Goal: Transaction & Acquisition: Purchase product/service

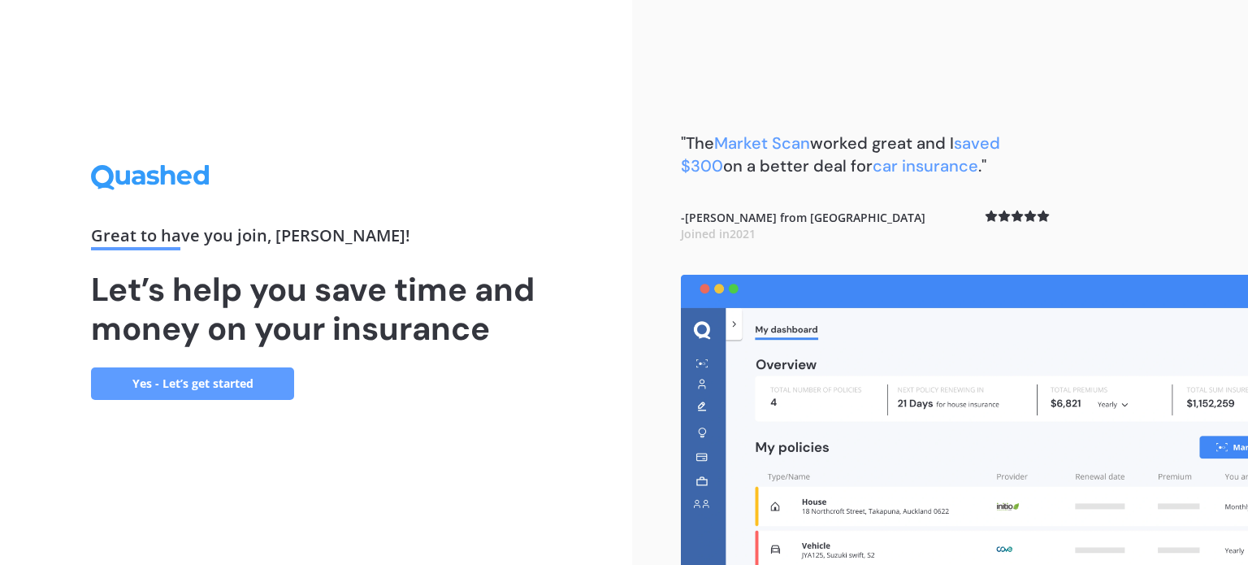
click at [246, 380] on link "Yes - Let’s get started" at bounding box center [192, 383] width 203 height 32
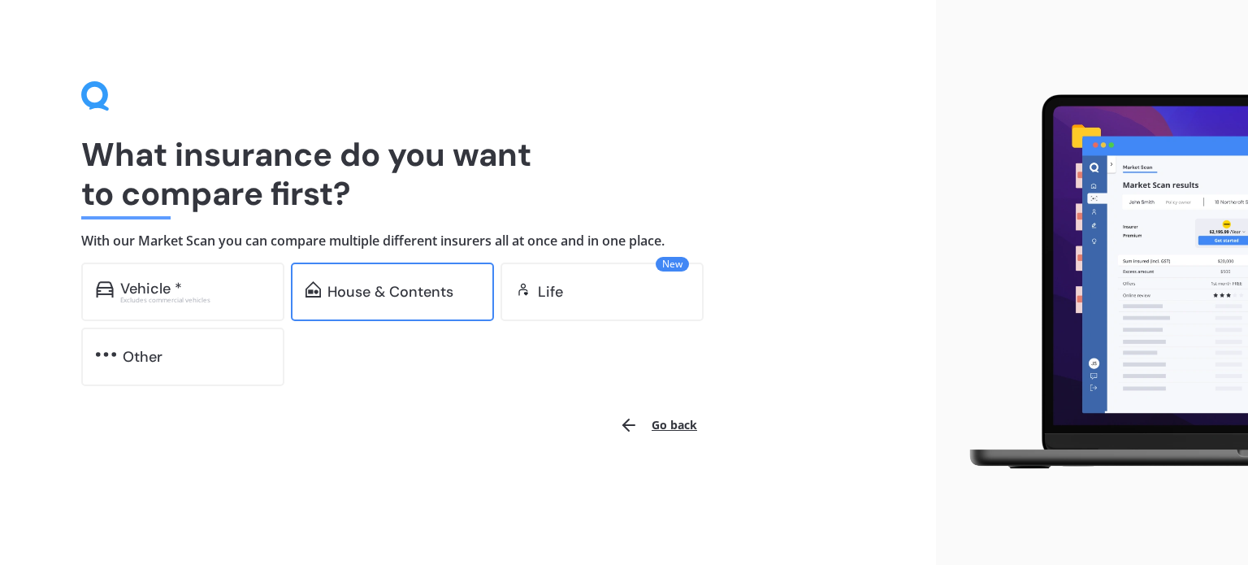
click at [402, 304] on div "House & Contents" at bounding box center [392, 291] width 203 height 58
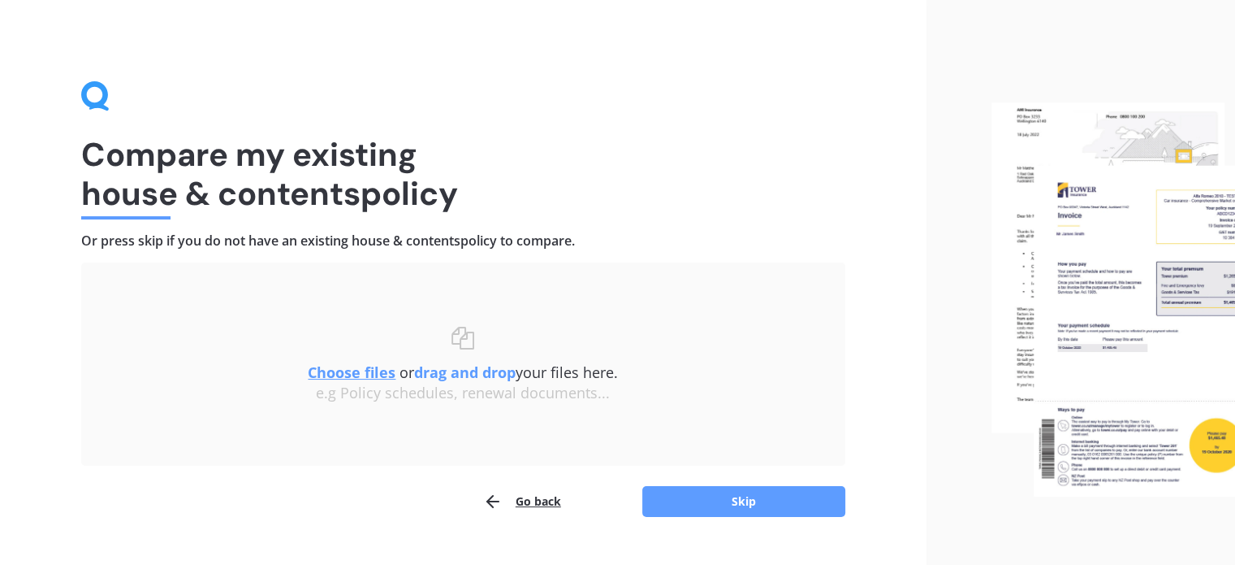
click at [762, 387] on div "e.g Policy schedules, renewal documents..." at bounding box center [463, 393] width 699 height 18
click at [744, 502] on button "Skip" at bounding box center [743, 501] width 203 height 31
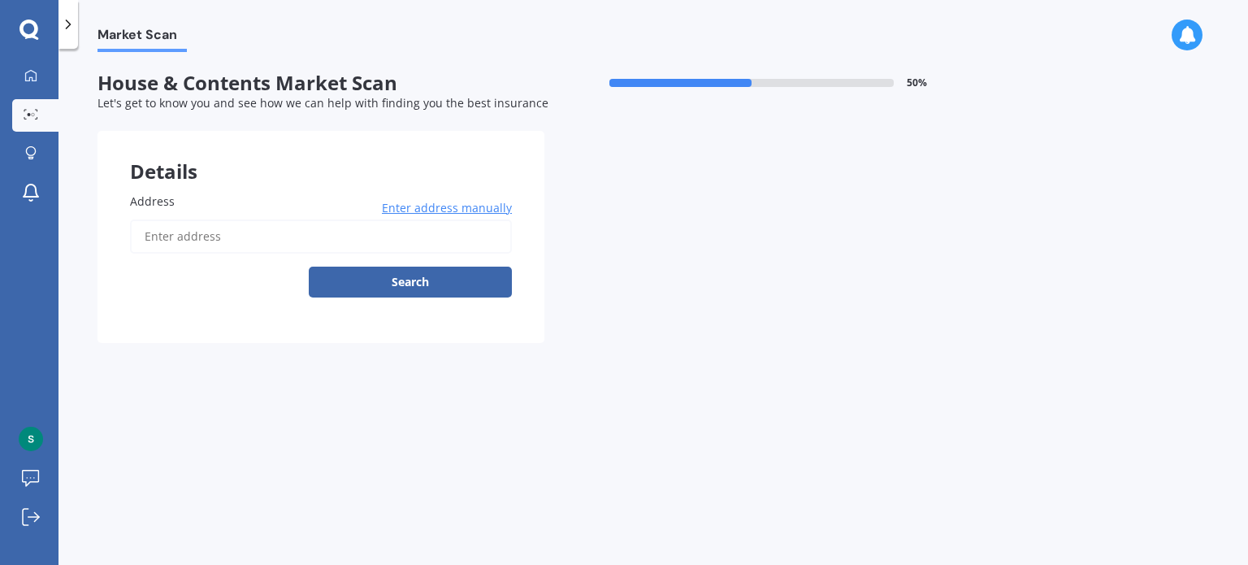
click at [304, 237] on input "Address" at bounding box center [321, 236] width 382 height 34
click at [159, 231] on input "30greenbough lane" at bounding box center [321, 236] width 382 height 34
type input "30 Greenbough Lane, Greenhithe, Auckland 0632 뉴질랜드"
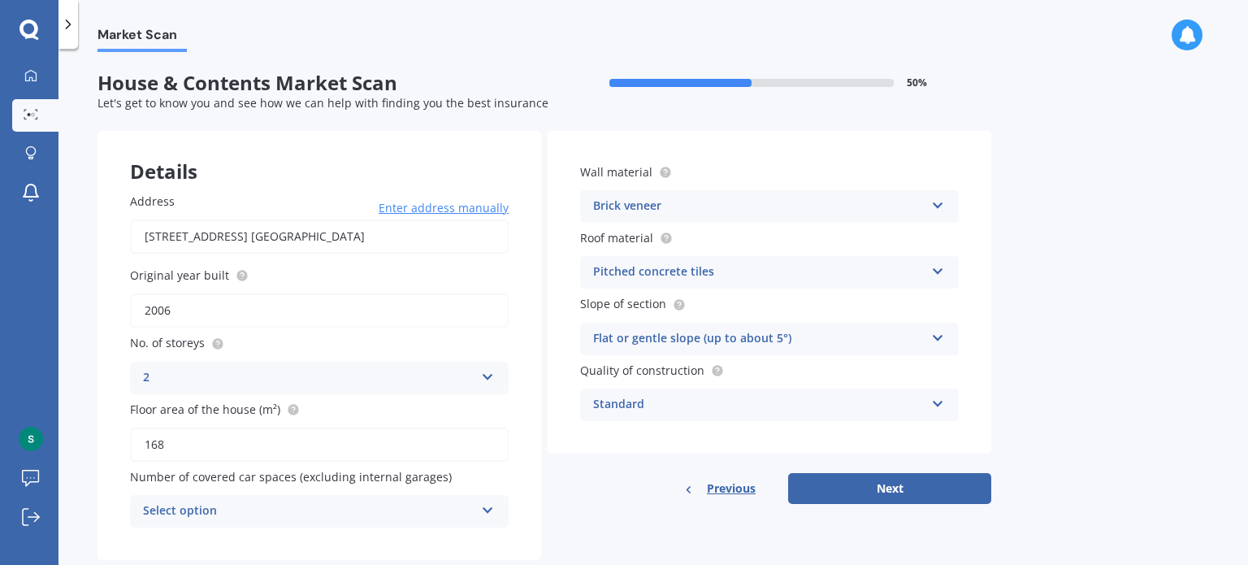
scroll to position [36, 0]
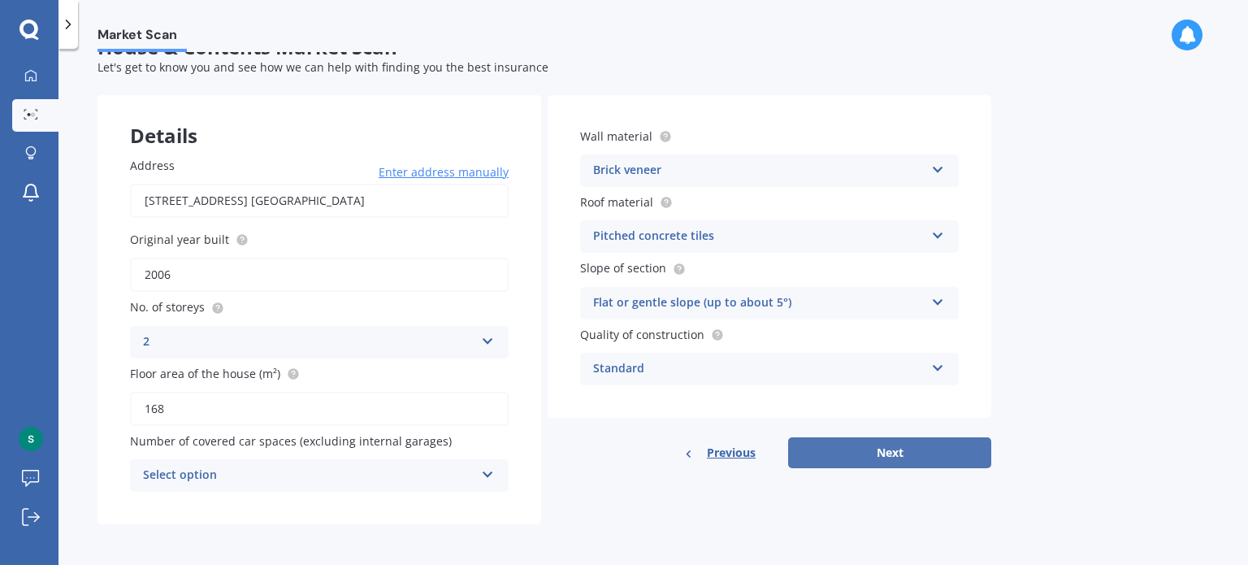
click at [900, 453] on button "Next" at bounding box center [889, 452] width 203 height 31
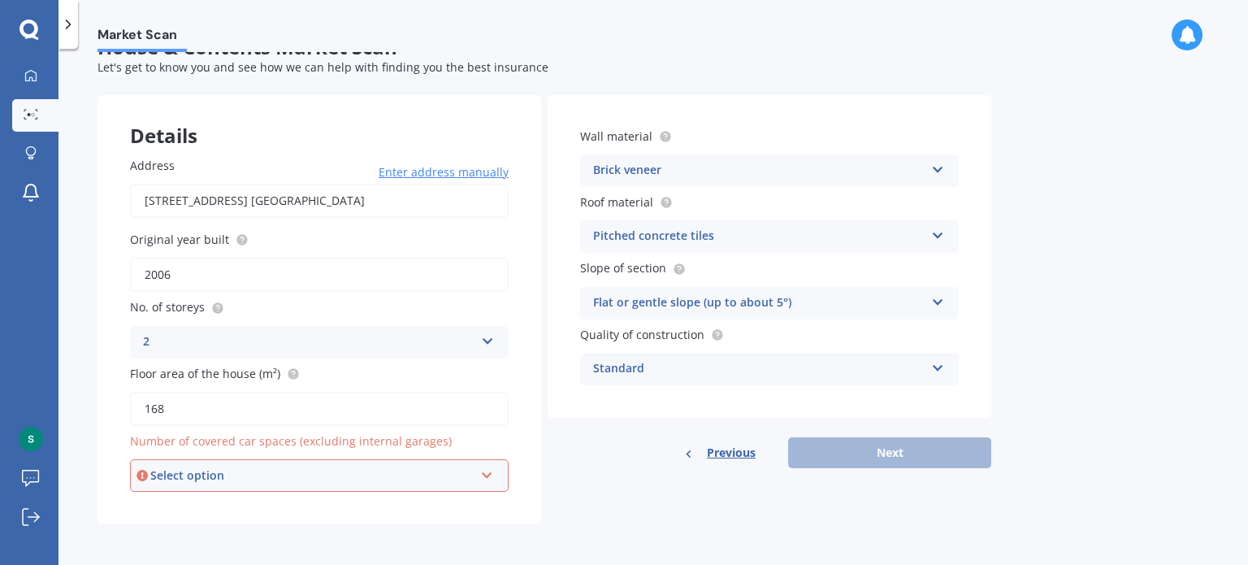
click at [381, 484] on div "Select option 0 1 2 3 4 5+" at bounding box center [319, 475] width 379 height 32
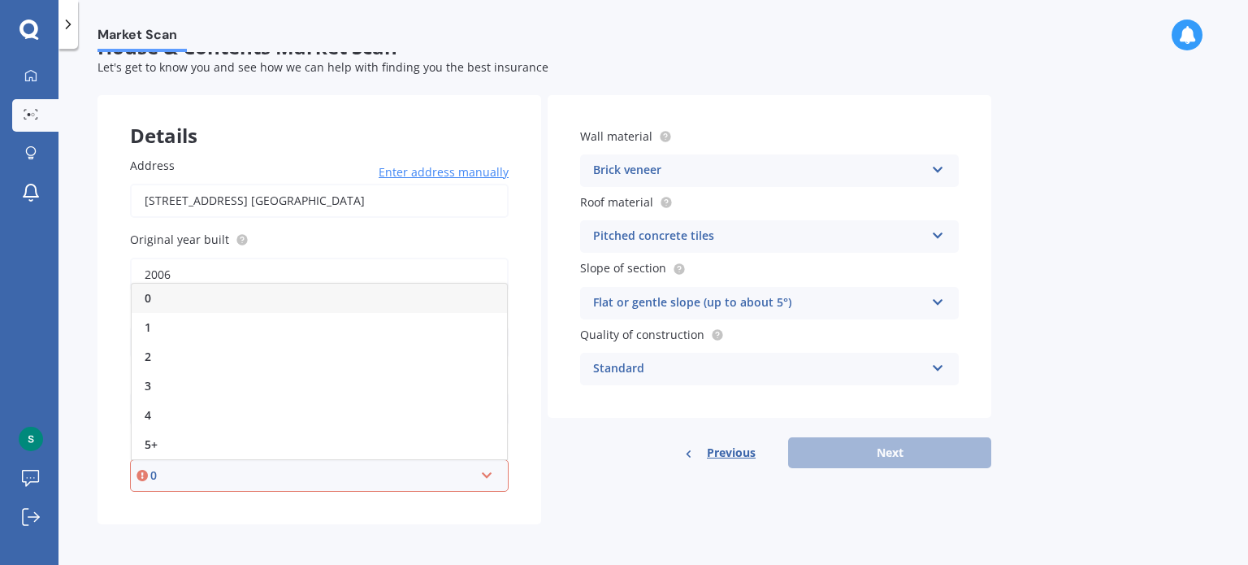
click at [381, 484] on div "0 0 1 2 3 4 5+" at bounding box center [319, 475] width 379 height 32
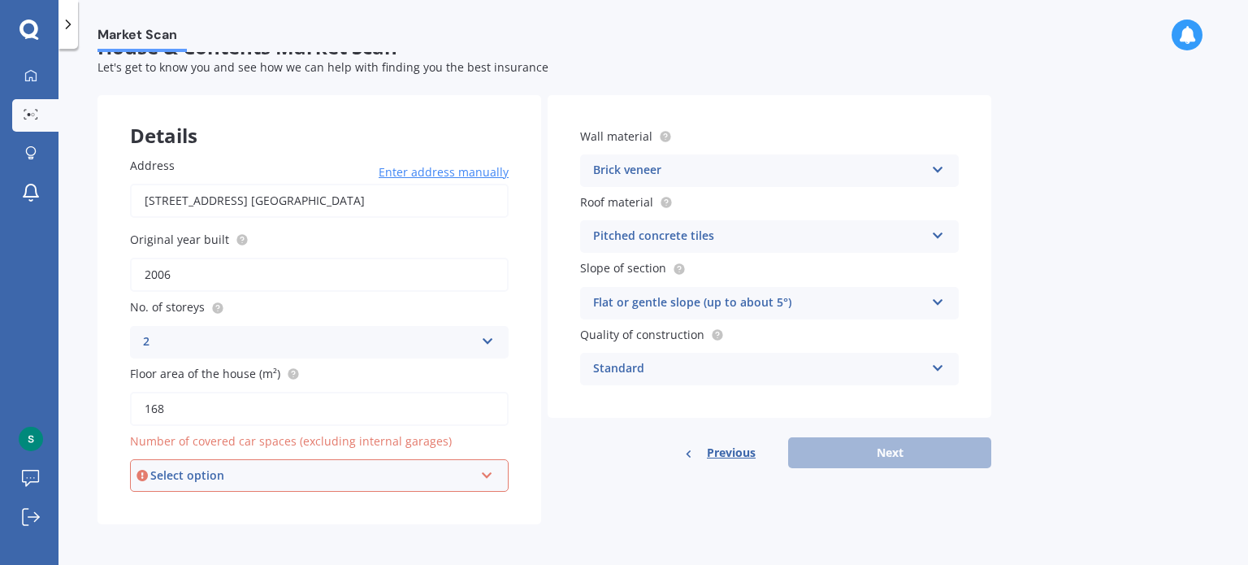
click at [381, 484] on div "Select option 0 1 2 3 4 5+" at bounding box center [319, 475] width 379 height 32
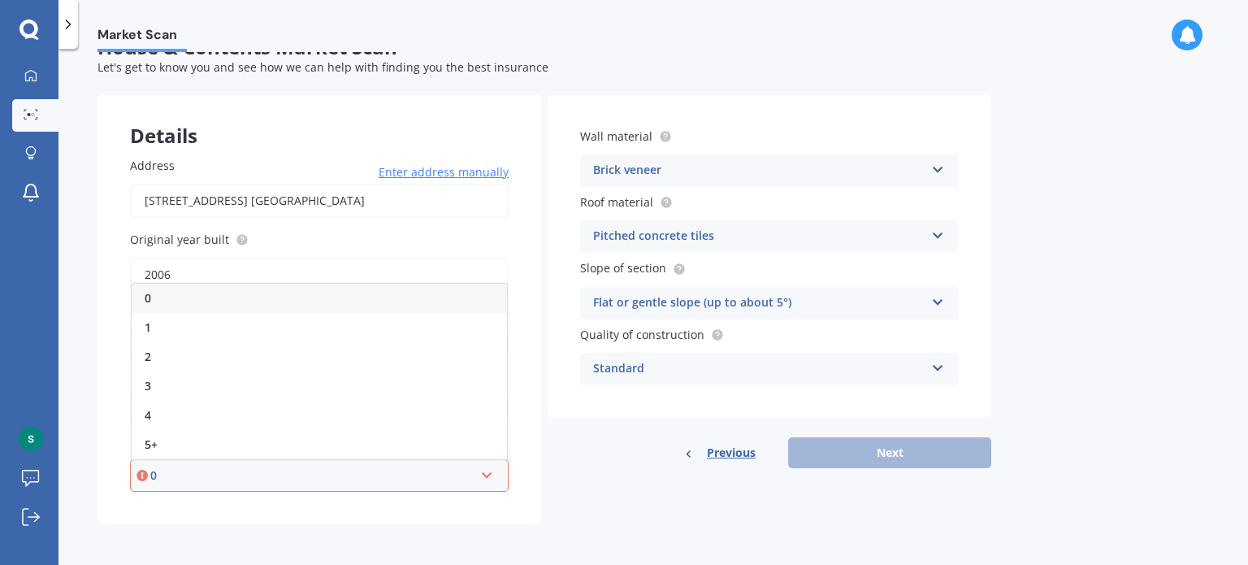
click at [292, 301] on div "0" at bounding box center [319, 297] width 375 height 29
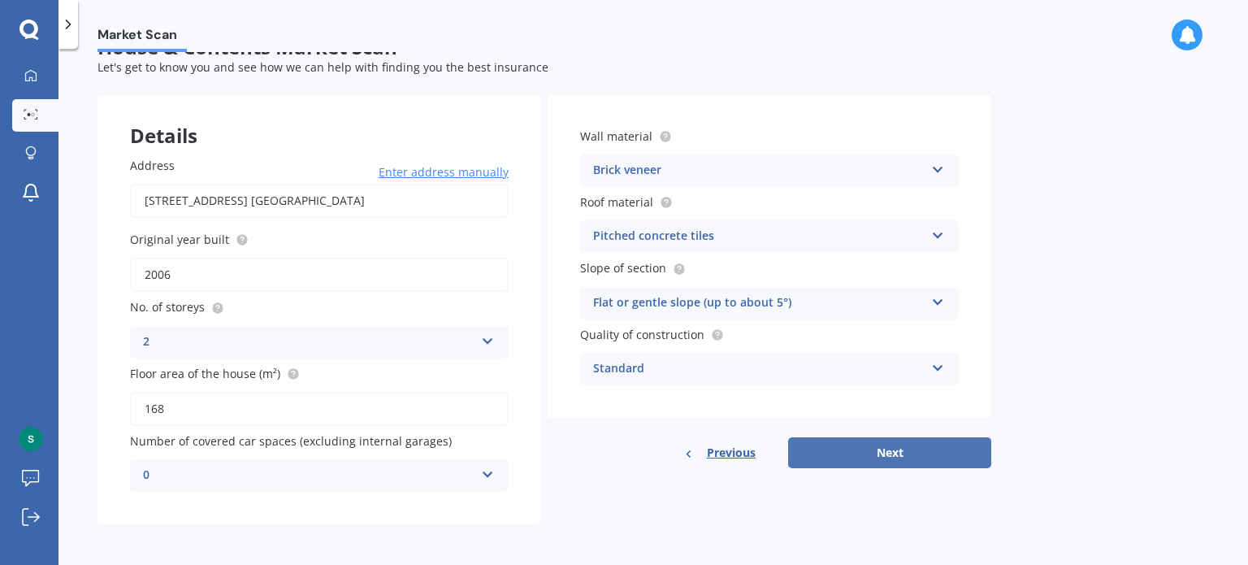
click at [872, 445] on button "Next" at bounding box center [889, 452] width 203 height 31
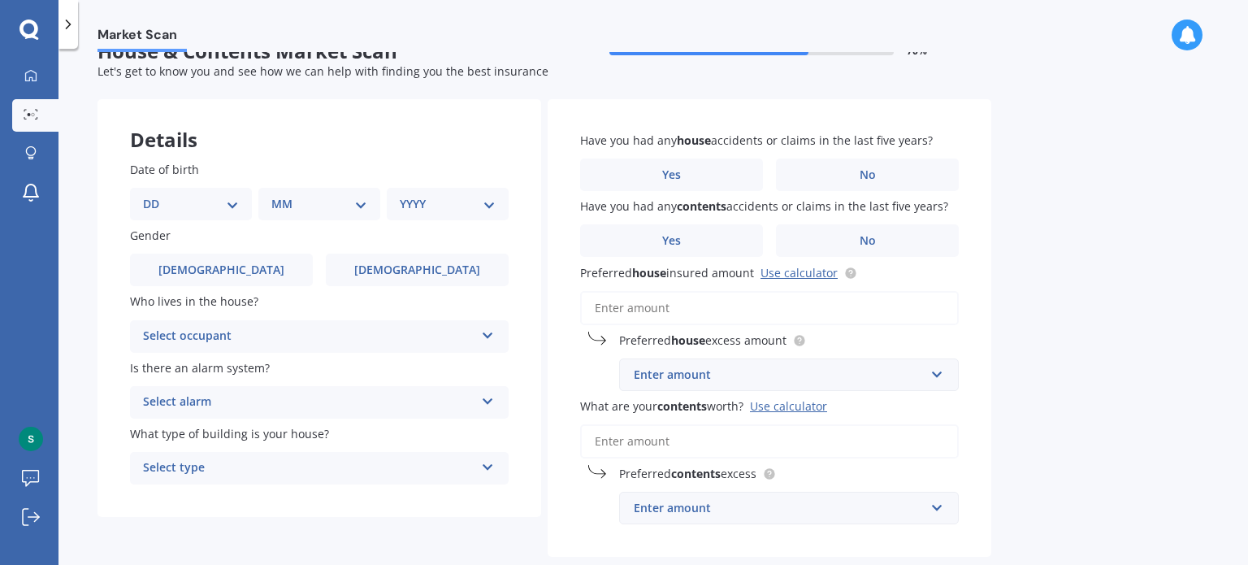
scroll to position [0, 0]
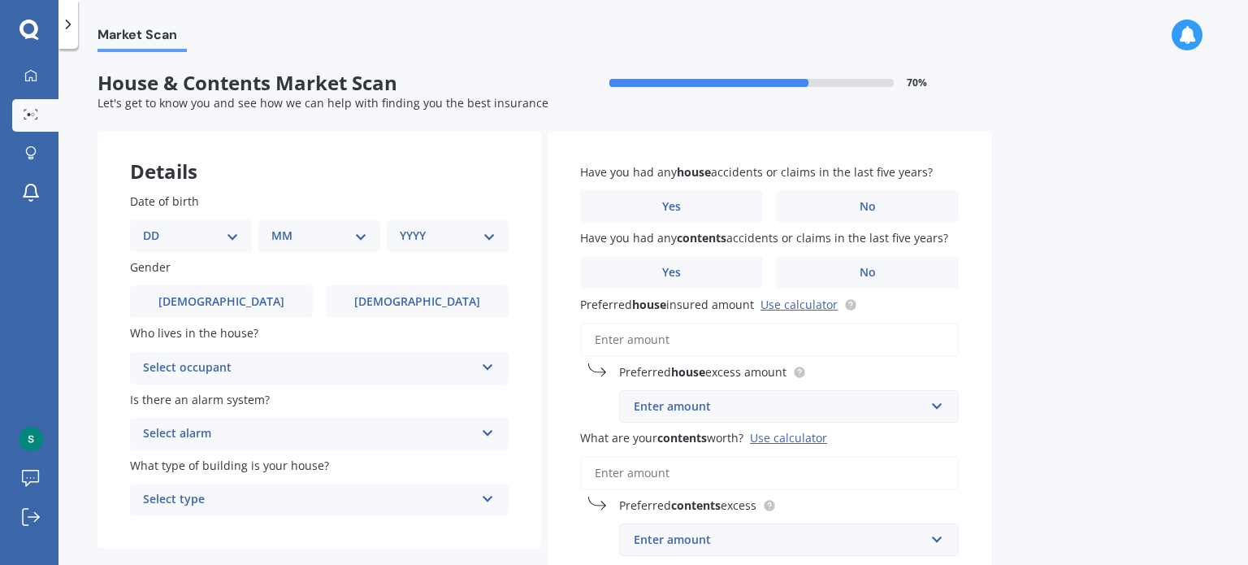
click at [172, 240] on select "DD 01 02 03 04 05 06 07 08 09 10 11 12 13 14 15 16 17 18 19 20 21 22 23 24 25 2…" at bounding box center [191, 236] width 96 height 18
select select "11"
click at [156, 227] on select "DD 01 02 03 04 05 06 07 08 09 10 11 12 13 14 15 16 17 18 19 20 21 22 23 24 25 2…" at bounding box center [191, 236] width 96 height 18
click at [305, 230] on select "MM 01 02 03 04 05 06 07 08 09 10 11 12" at bounding box center [322, 236] width 89 height 18
select select "07"
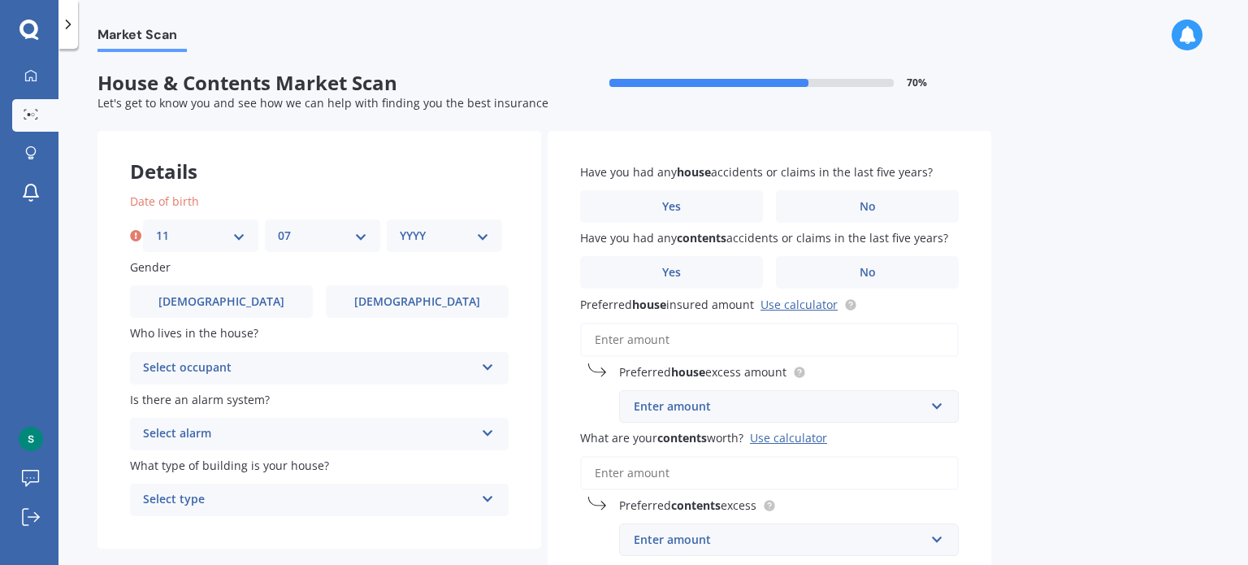
click at [278, 227] on select "MM 01 02 03 04 05 06 07 08 09 10 11 12" at bounding box center [322, 236] width 89 height 18
click at [428, 219] on div "YYYY 2009 2008 2007 2006 2005 2004 2003 2002 2001 2000 1999 1998 1997 1996 1995…" at bounding box center [444, 235] width 115 height 32
click at [430, 225] on div "YYYY 2009 2008 2007 2006 2005 2004 2003 2002 2001 2000 1999 1998 1997 1996 1995…" at bounding box center [444, 235] width 115 height 32
click at [448, 236] on select "YYYY 2009 2008 2007 2006 2005 2004 2003 2002 2001 2000 1999 1998 1997 1996 1995…" at bounding box center [444, 236] width 89 height 18
select select "1981"
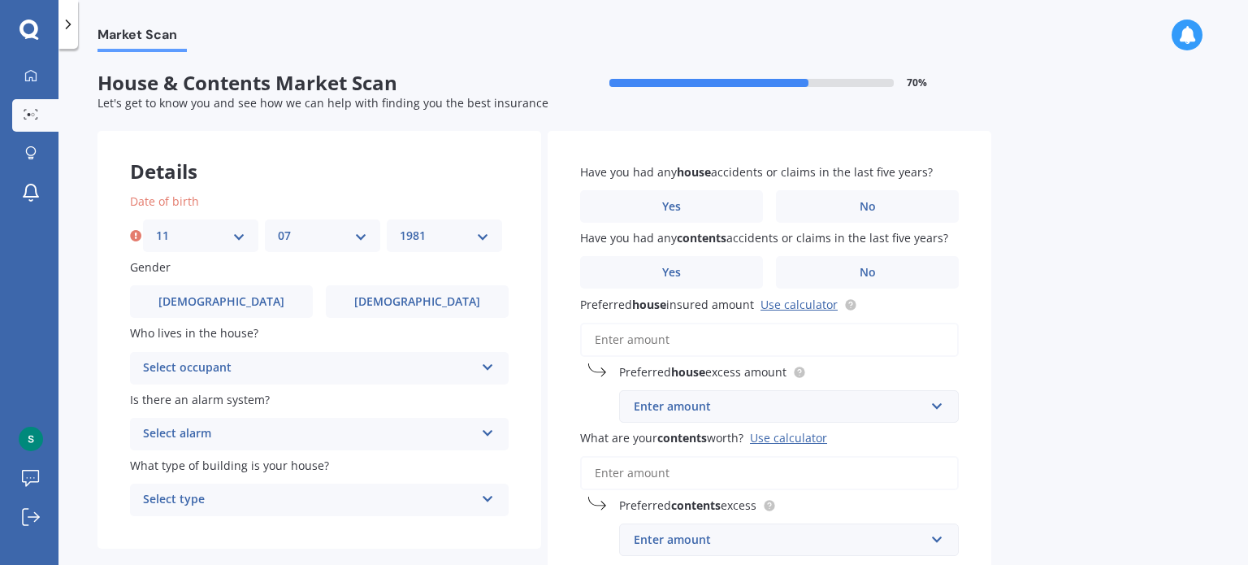
click at [400, 227] on select "YYYY 2009 2008 2007 2006 2005 2004 2003 2002 2001 2000 1999 1998 1997 1996 1995…" at bounding box center [444, 236] width 89 height 18
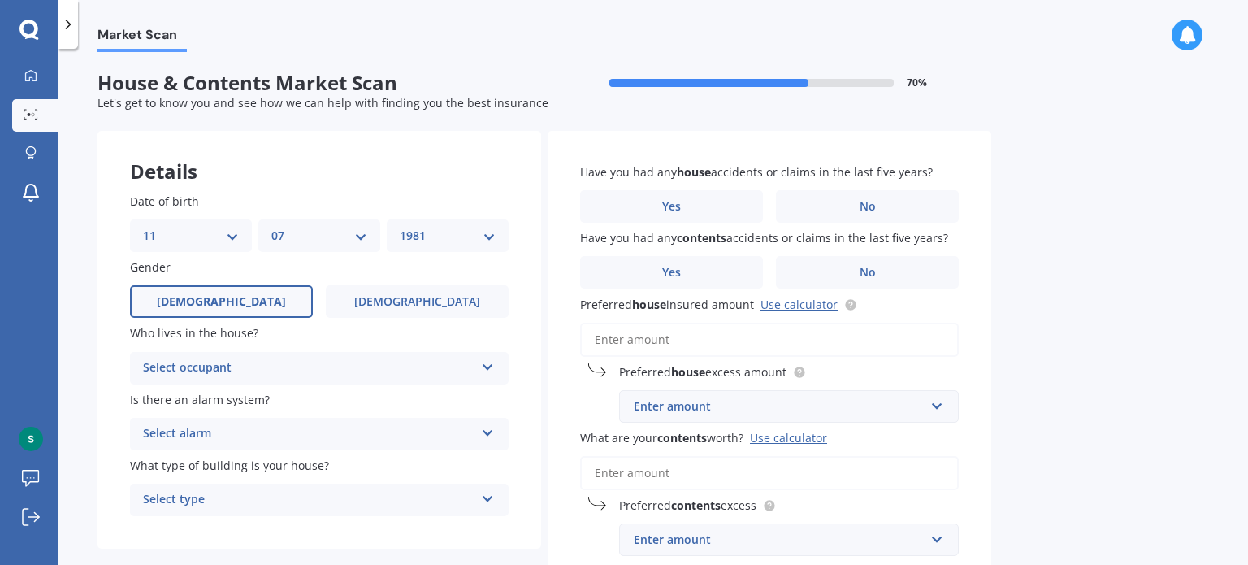
click at [239, 305] on label "Male" at bounding box center [221, 301] width 183 height 32
click at [0, 0] on input "Male" at bounding box center [0, 0] width 0 height 0
click at [326, 374] on div "Select occupant" at bounding box center [308, 367] width 331 height 19
click at [301, 405] on div "Owner" at bounding box center [319, 399] width 377 height 29
click at [362, 435] on div "Select alarm" at bounding box center [308, 433] width 331 height 19
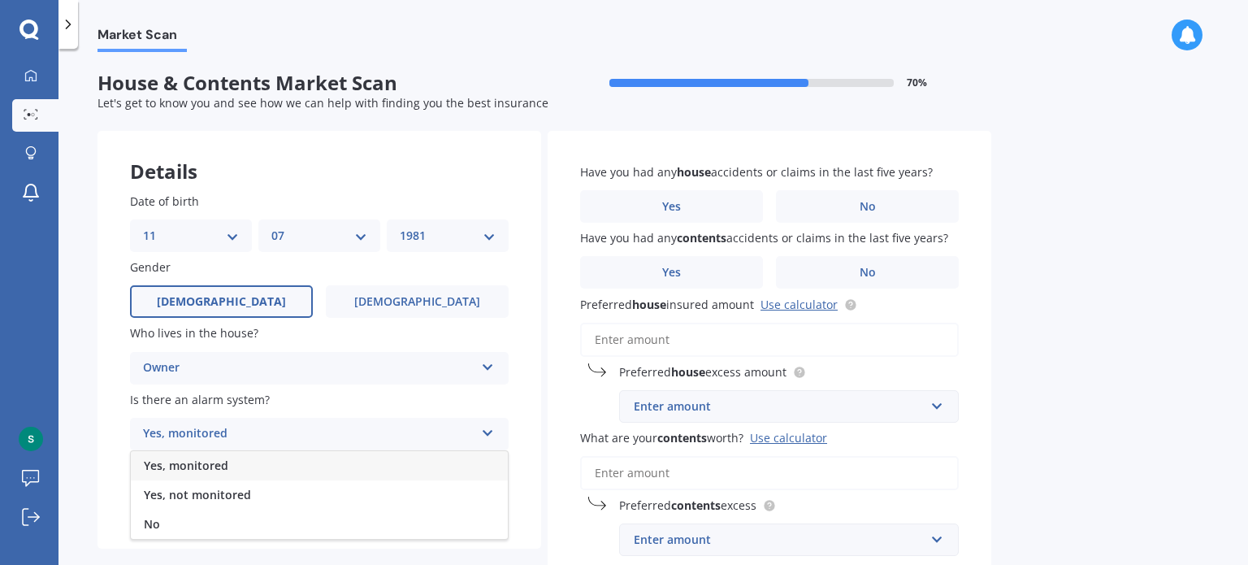
click at [324, 468] on div "Yes, monitored" at bounding box center [319, 465] width 377 height 29
click at [346, 500] on div "Select type" at bounding box center [308, 499] width 331 height 19
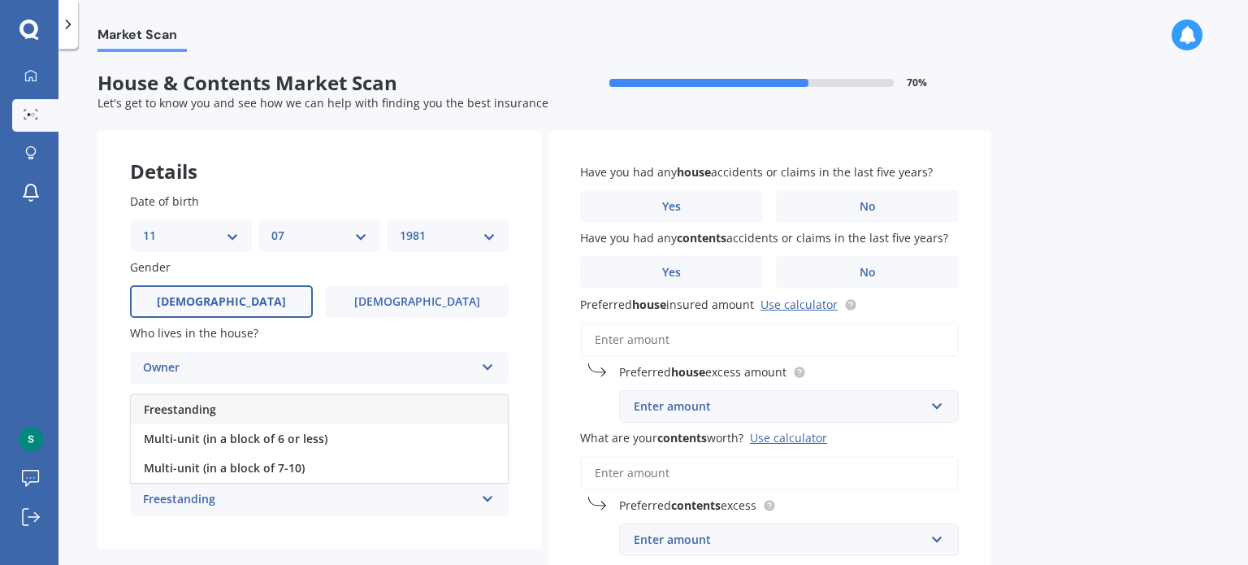
click at [340, 417] on div "Freestanding" at bounding box center [319, 409] width 377 height 29
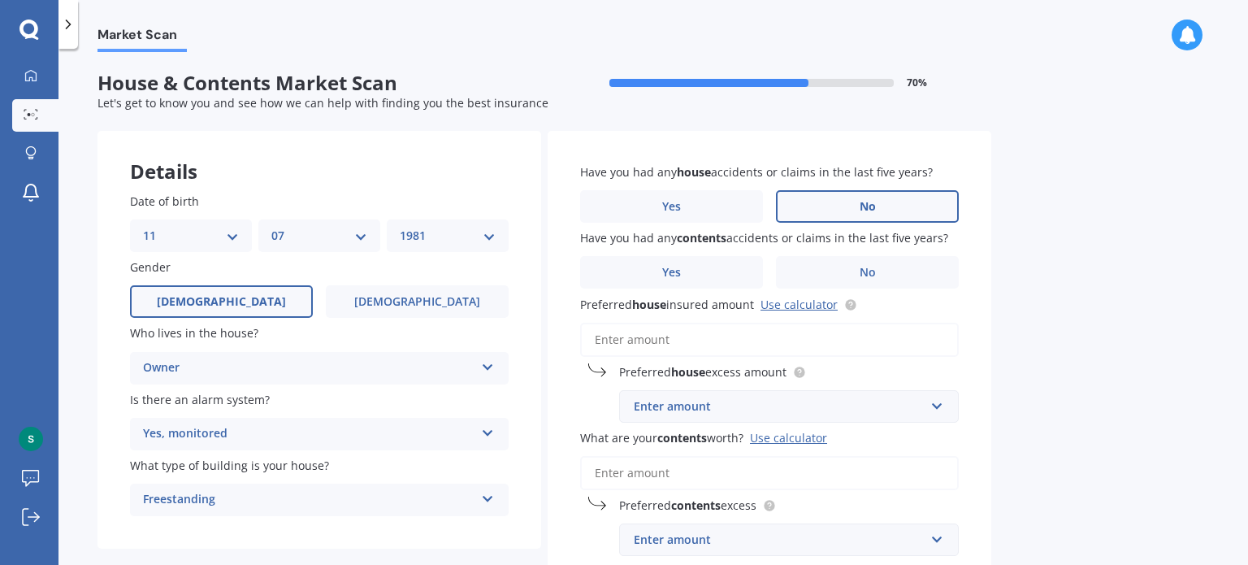
click at [903, 206] on label "No" at bounding box center [867, 206] width 183 height 32
click at [0, 0] on input "No" at bounding box center [0, 0] width 0 height 0
click at [842, 270] on label "No" at bounding box center [867, 272] width 183 height 32
click at [0, 0] on input "No" at bounding box center [0, 0] width 0 height 0
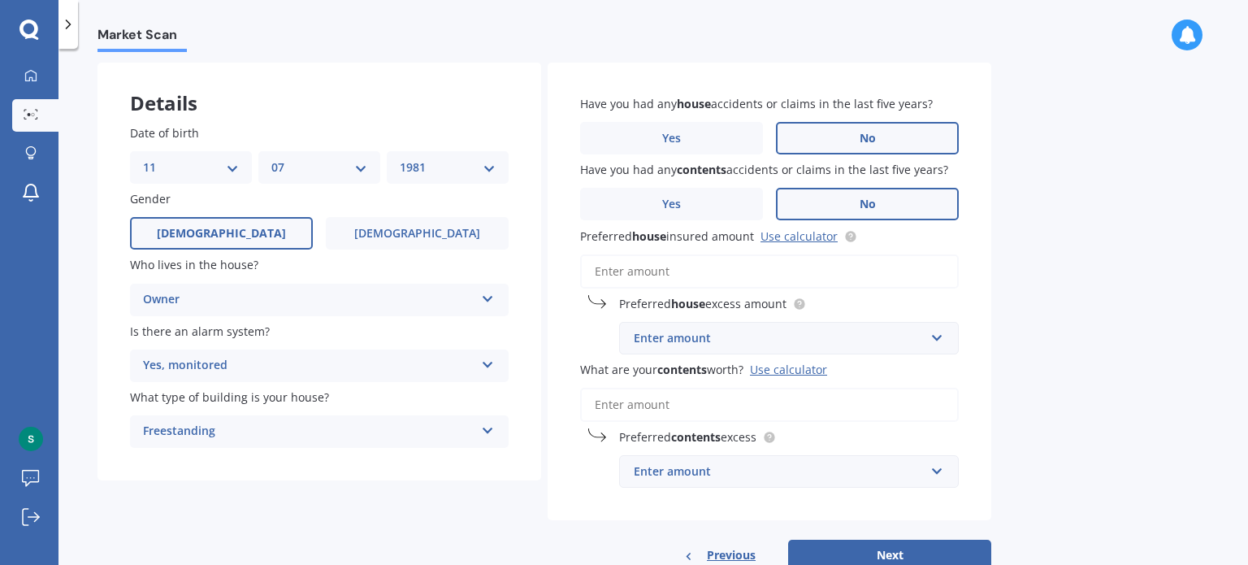
scroll to position [115, 0]
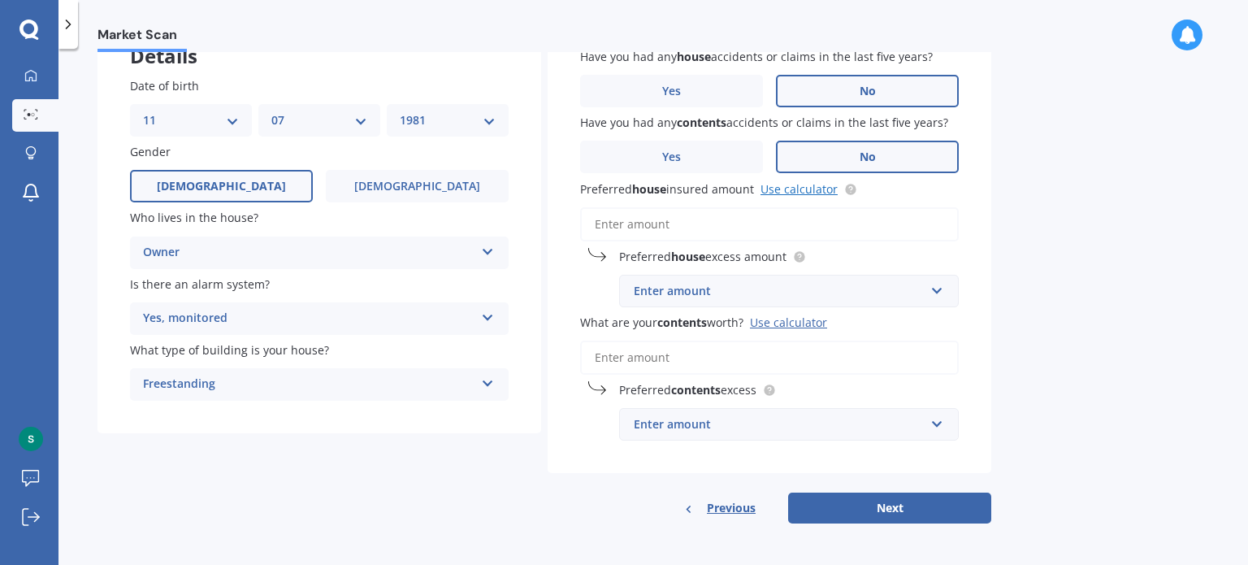
click at [788, 188] on link "Use calculator" at bounding box center [798, 188] width 77 height 15
click at [725, 229] on input "Preferred house insured amount Use calculator" at bounding box center [769, 224] width 379 height 34
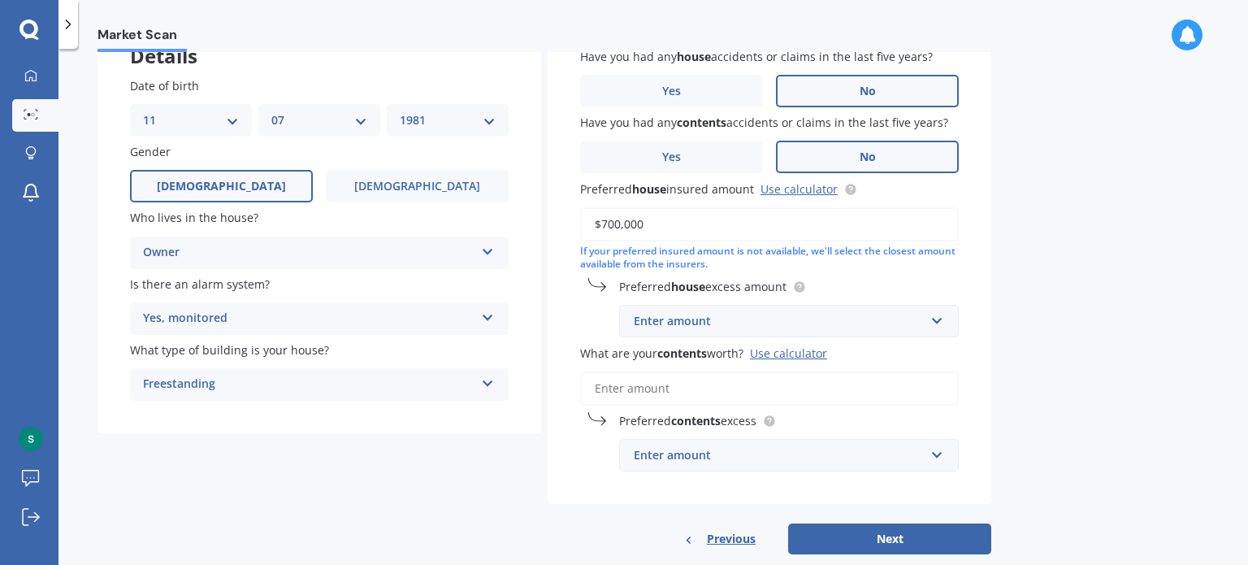
type input "$700,000"
click at [1186, 353] on div "Market Scan House & Contents Market Scan 70 % Let's get to know you and see how…" at bounding box center [652, 310] width 1189 height 516
click at [856, 387] on input "What are your contents worth? Use calculator" at bounding box center [769, 388] width 379 height 34
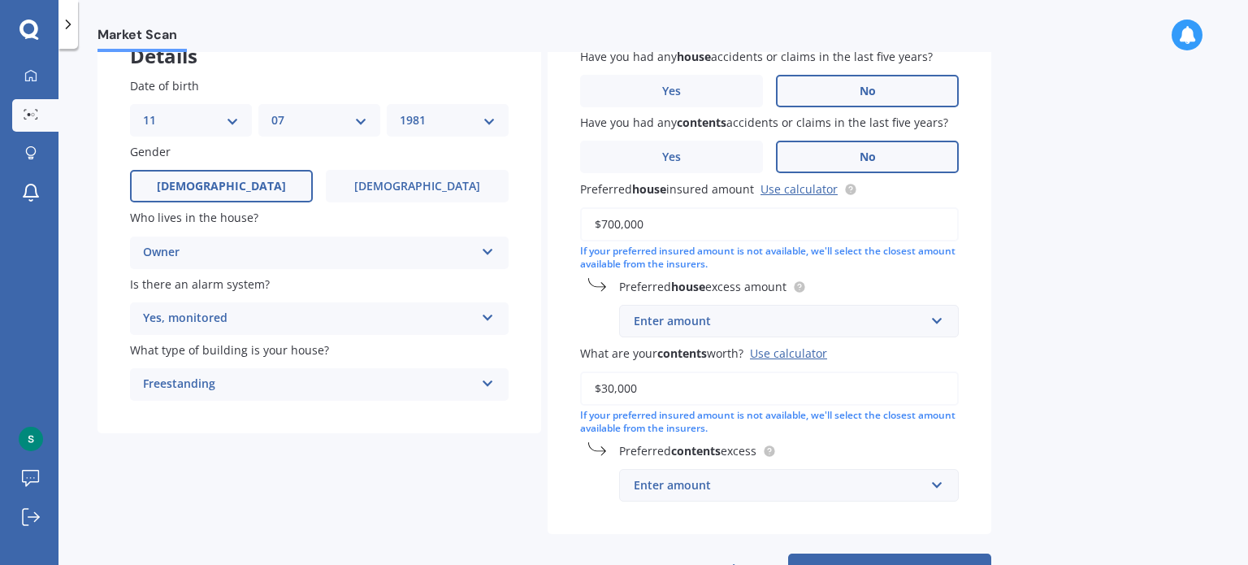
type input "$30,000"
click at [1126, 327] on div "Market Scan House & Contents Market Scan 70 % Let's get to know you and see how…" at bounding box center [652, 310] width 1189 height 516
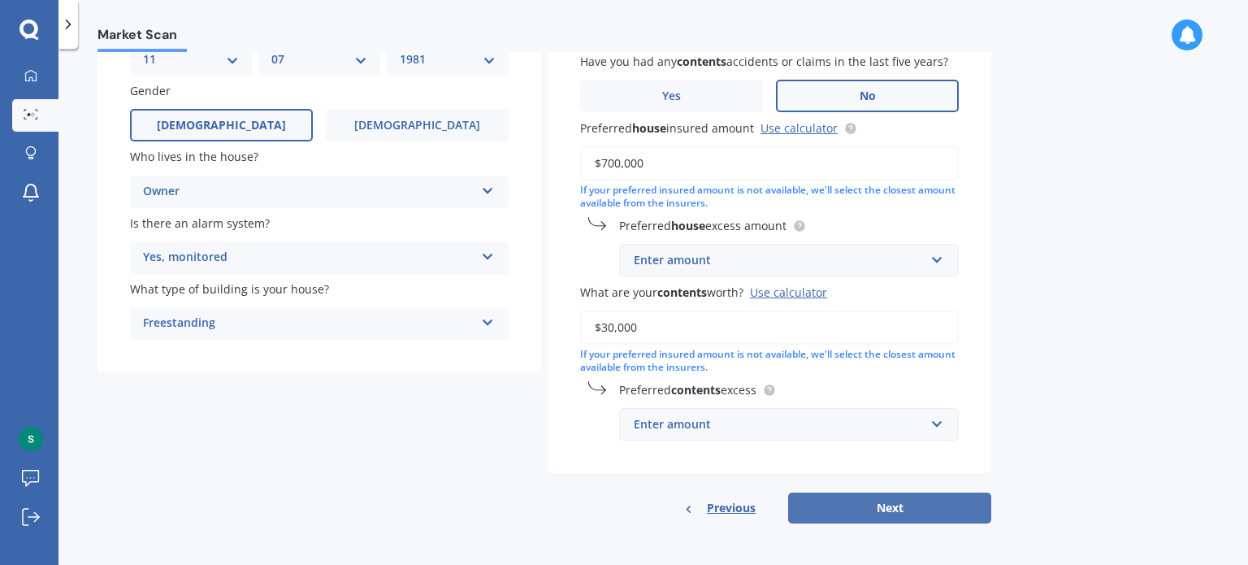
click at [939, 492] on button "Next" at bounding box center [889, 507] width 203 height 31
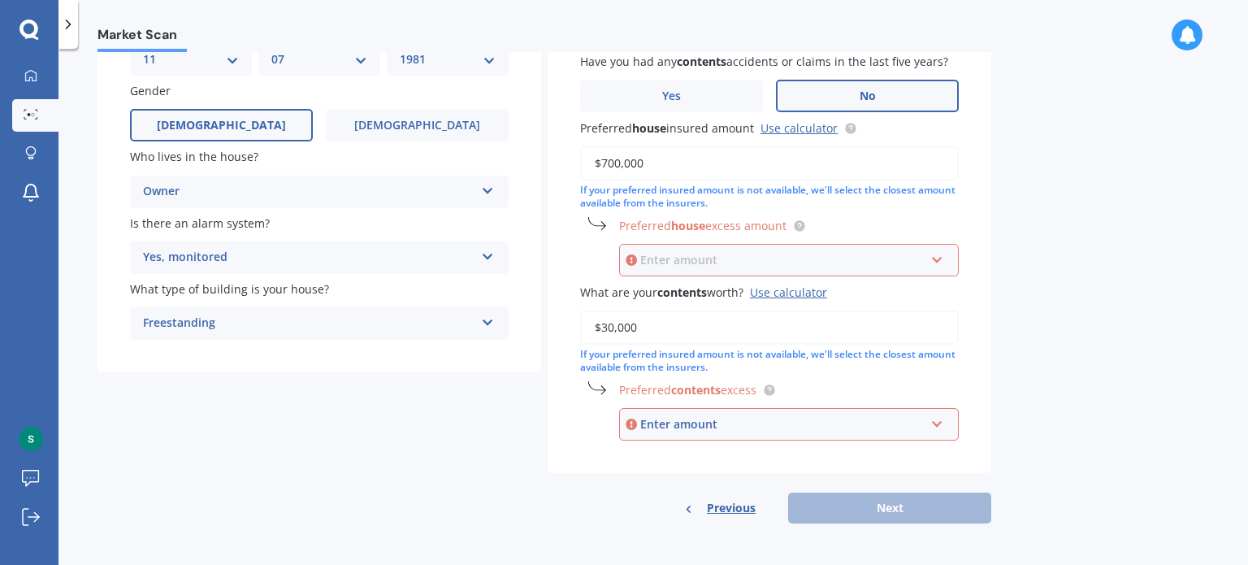
click at [934, 262] on input "text" at bounding box center [783, 259] width 325 height 31
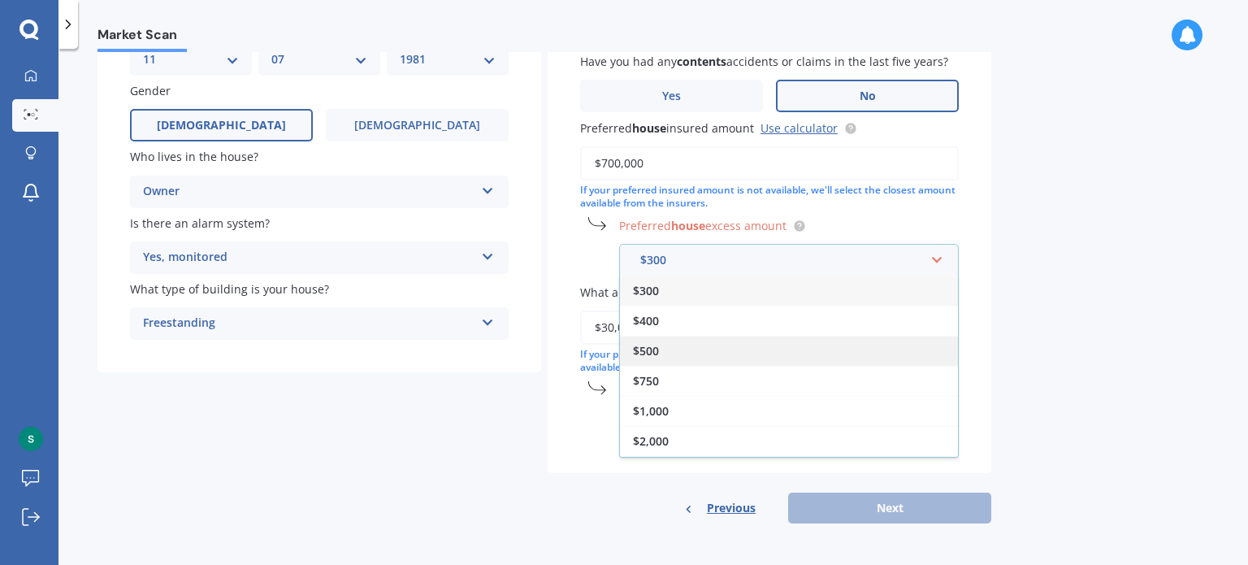
click at [773, 344] on div "$500" at bounding box center [789, 350] width 338 height 30
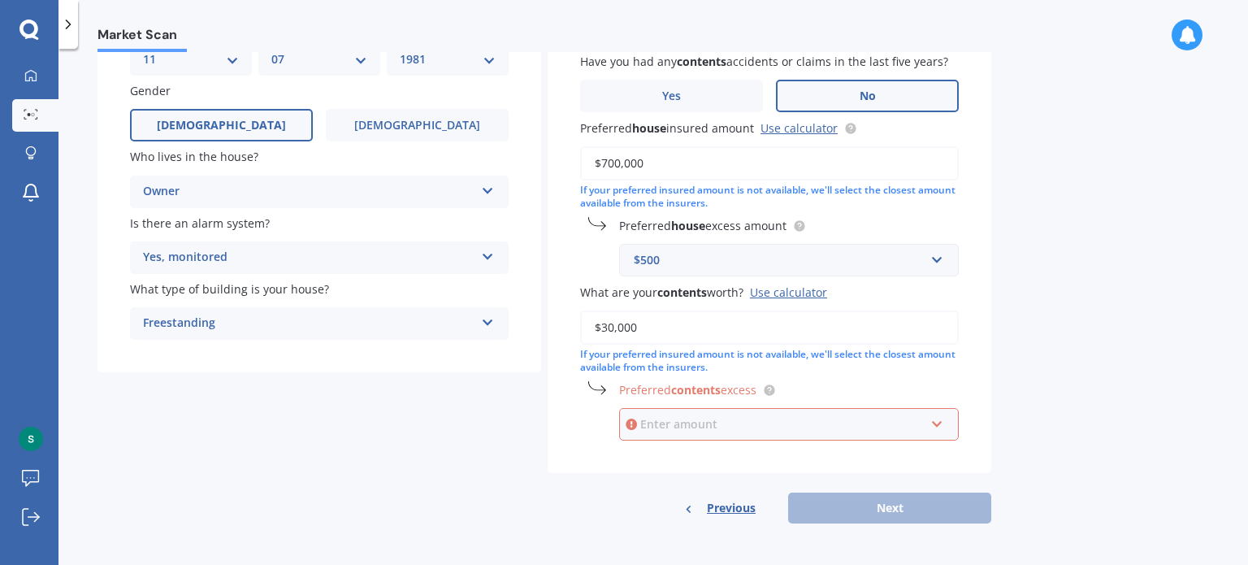
click at [796, 438] on input "text" at bounding box center [783, 424] width 325 height 31
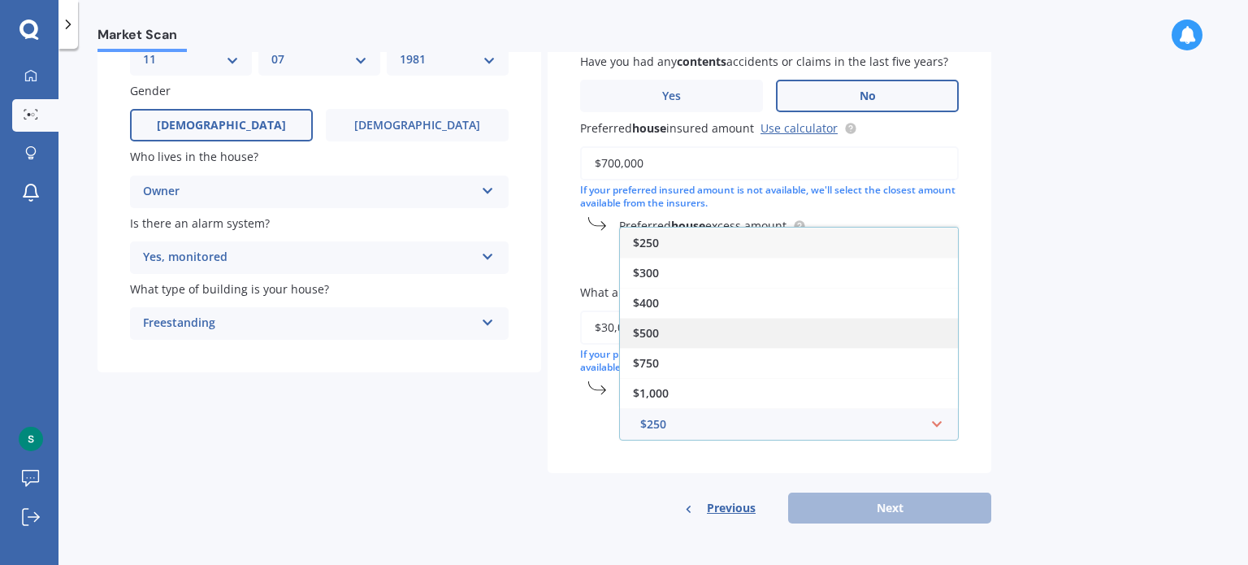
click at [774, 329] on div "$500" at bounding box center [789, 333] width 338 height 30
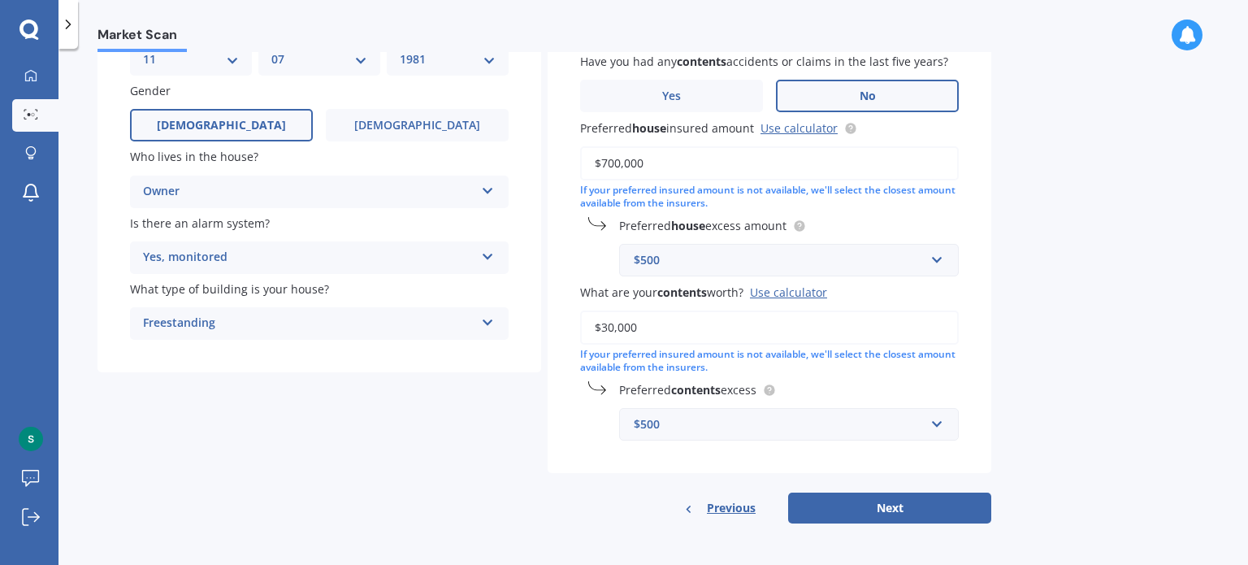
click at [790, 261] on div "$500" at bounding box center [779, 260] width 291 height 18
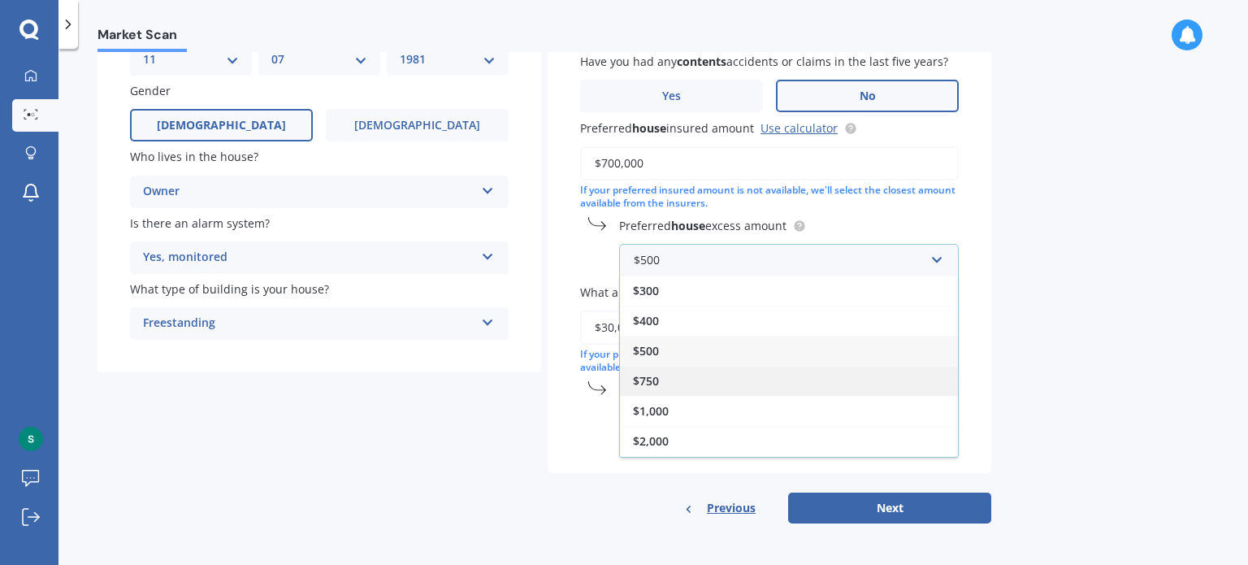
click at [745, 374] on div "$750" at bounding box center [789, 381] width 338 height 30
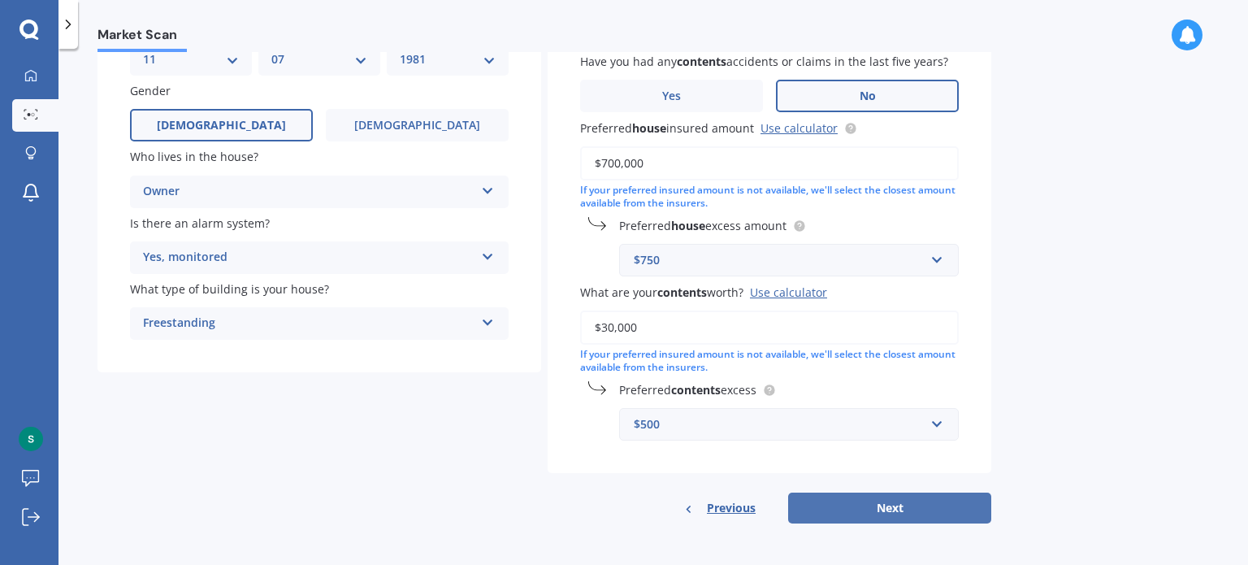
click at [913, 508] on button "Next" at bounding box center [889, 507] width 203 height 31
select select "11"
select select "07"
select select "1981"
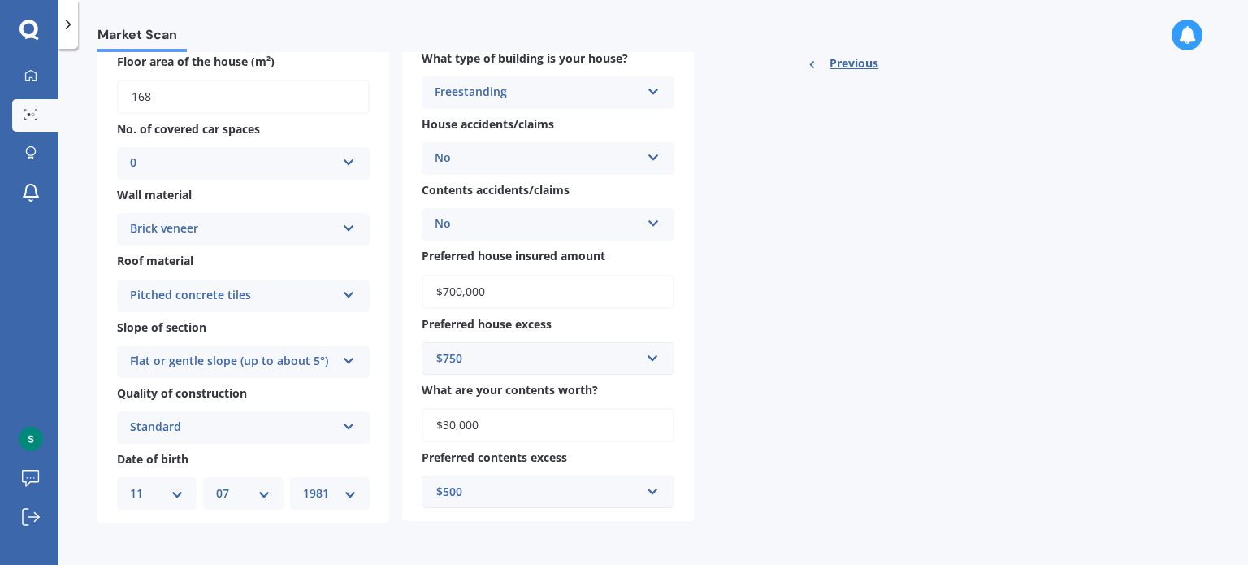
scroll to position [0, 0]
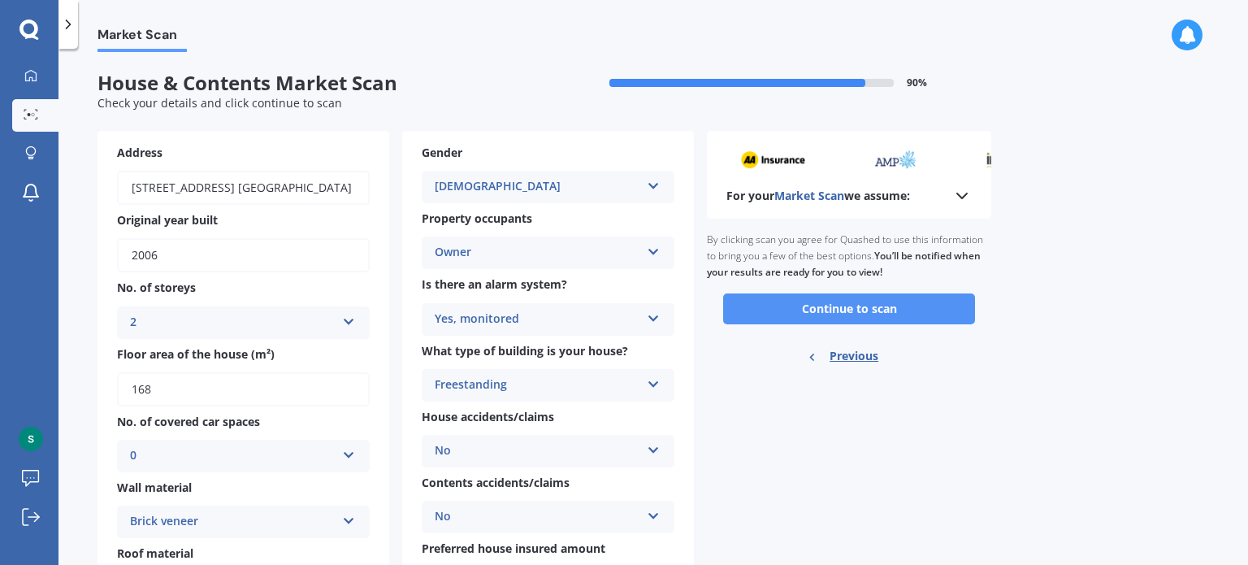
click at [867, 312] on button "Continue to scan" at bounding box center [849, 308] width 252 height 31
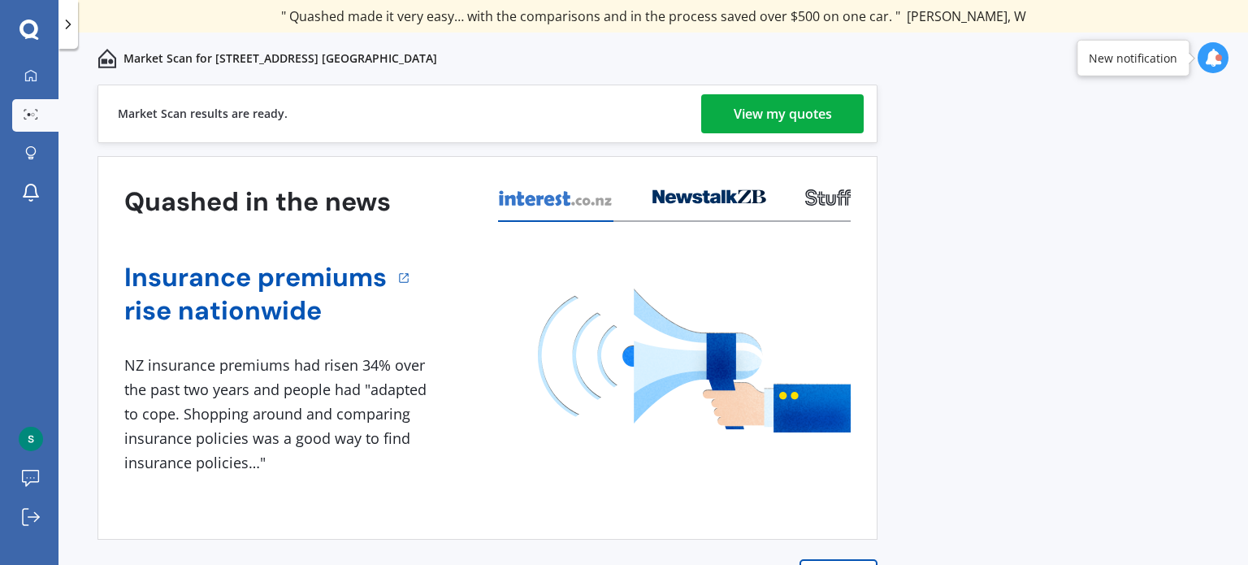
click at [803, 115] on div "View my quotes" at bounding box center [782, 113] width 98 height 39
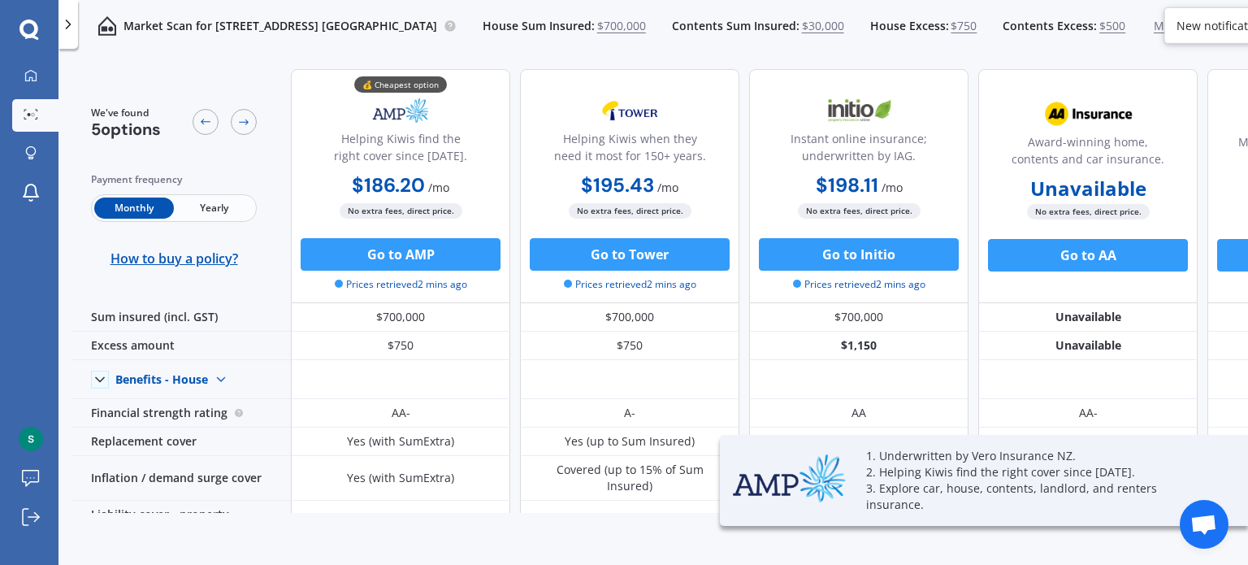
click at [221, 218] on div "Monthly Yearly" at bounding box center [174, 208] width 166 height 28
click at [220, 215] on span "Yearly" at bounding box center [214, 207] width 80 height 21
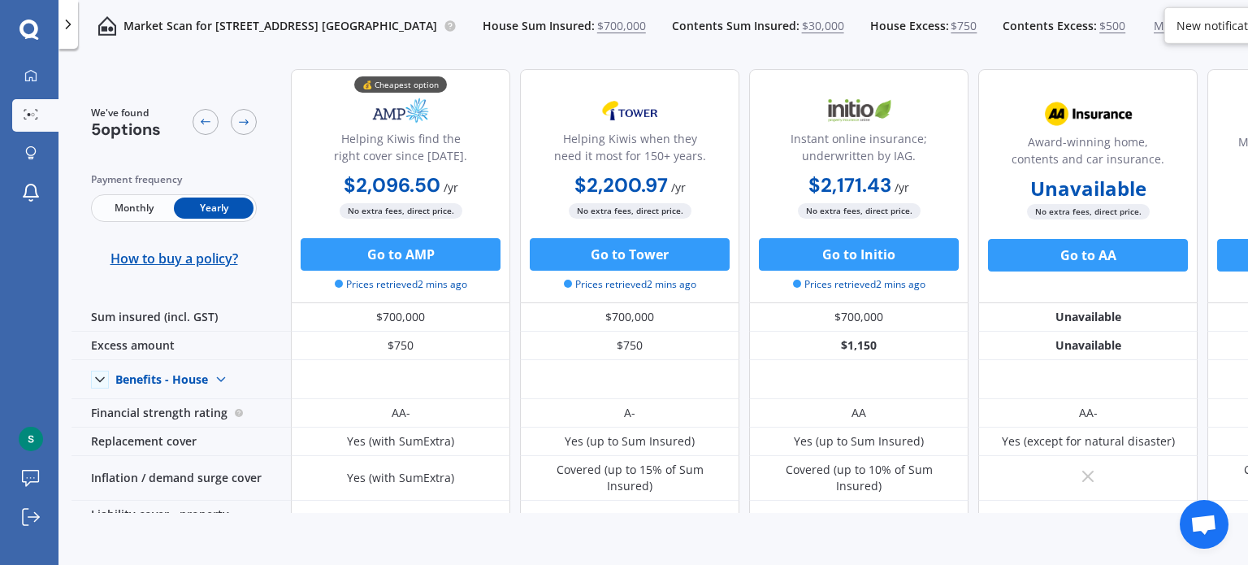
click at [1244, 509] on div "We've found 5 options Payment frequency Monthly Yearly How to buy a policy? 💰 C…" at bounding box center [659, 284] width 1176 height 456
click at [976, 22] on span "$750" at bounding box center [963, 26] width 26 height 16
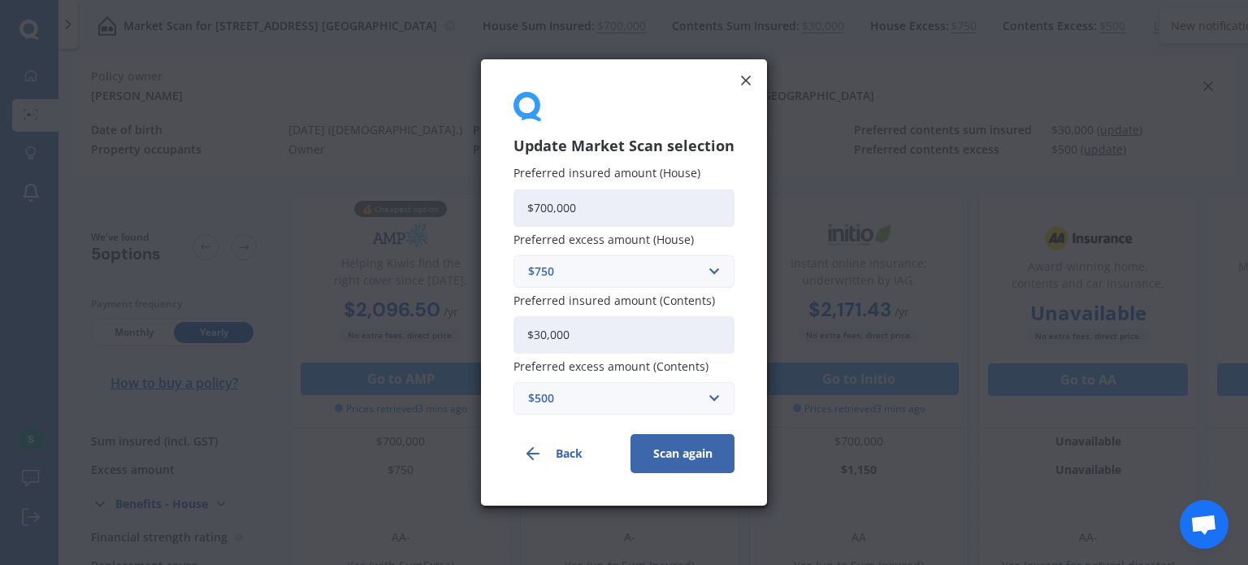
click at [750, 78] on icon at bounding box center [746, 80] width 16 height 16
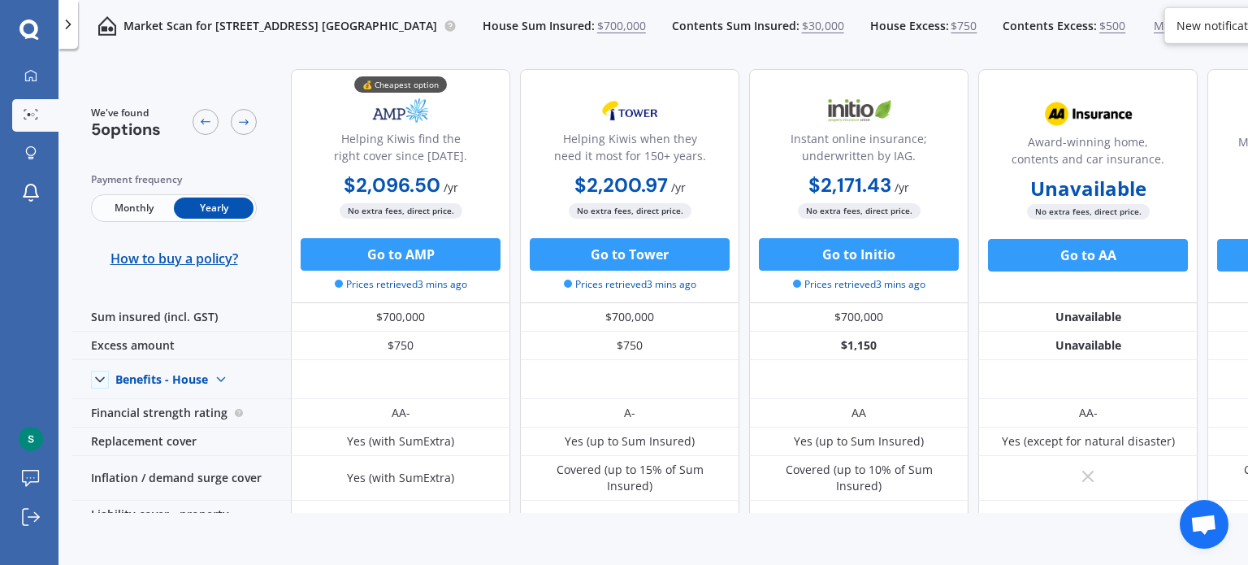
click at [646, 28] on span "$700,000" at bounding box center [621, 26] width 49 height 16
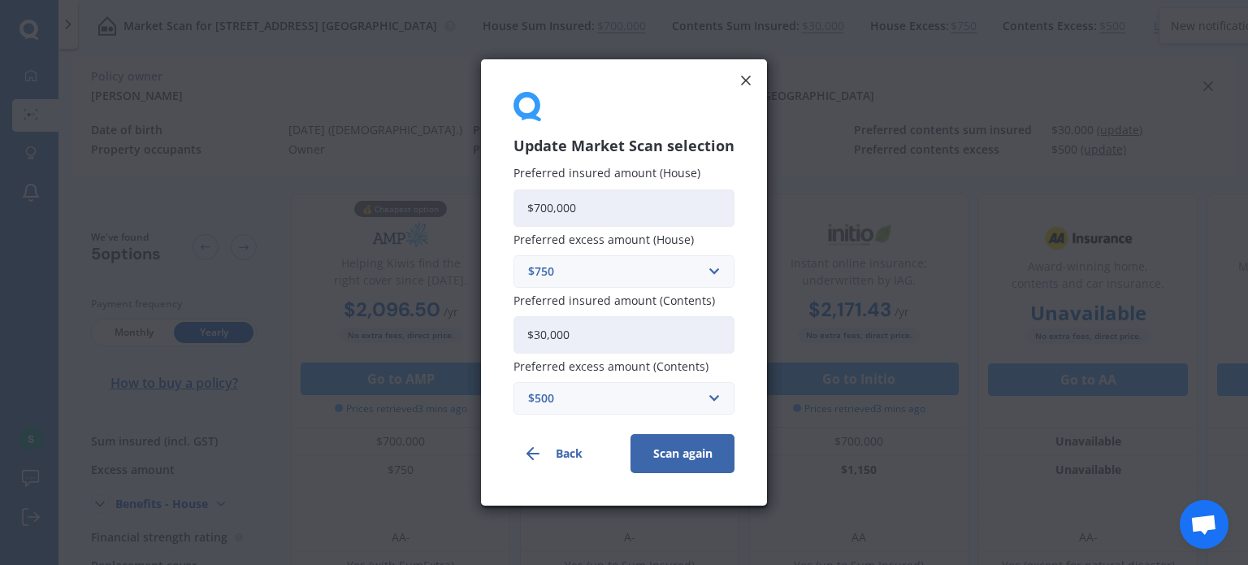
drag, startPoint x: 605, startPoint y: 215, endPoint x: 347, endPoint y: 214, distance: 258.3
click at [347, 214] on div "Update Market Scan selection Preferred insured amount (House) $700,000 Preferre…" at bounding box center [624, 282] width 1248 height 565
type input "$2"
type input "$644,270"
click at [688, 461] on button "Scan again" at bounding box center [682, 453] width 104 height 39
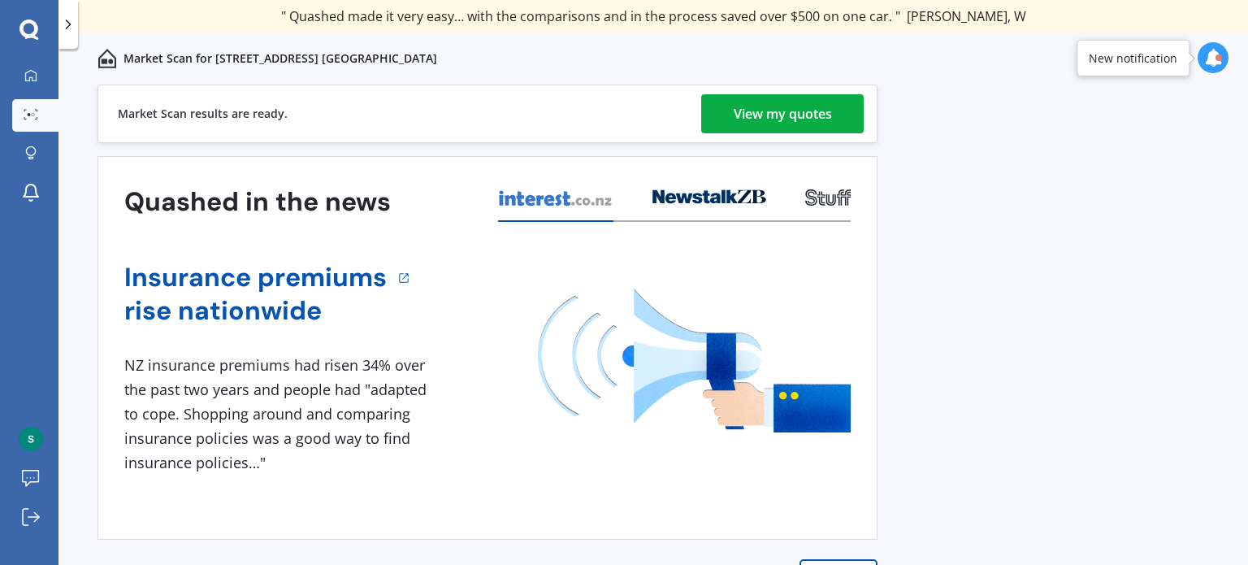
scroll to position [23, 0]
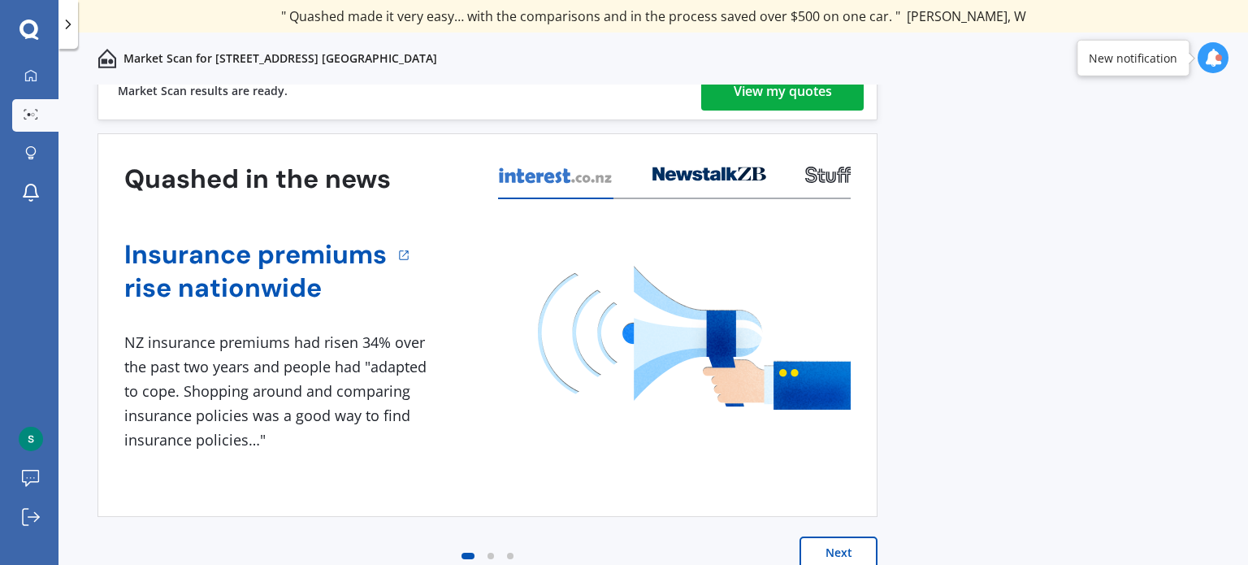
click at [782, 101] on div "View my quotes" at bounding box center [782, 90] width 98 height 39
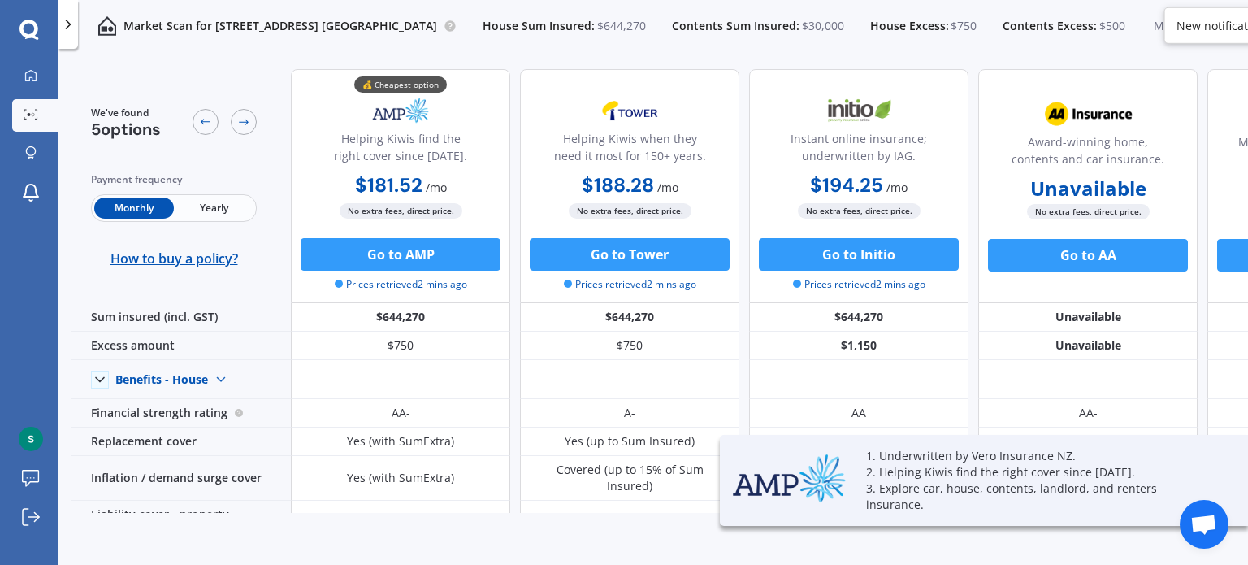
click at [227, 214] on span "Yearly" at bounding box center [214, 207] width 80 height 21
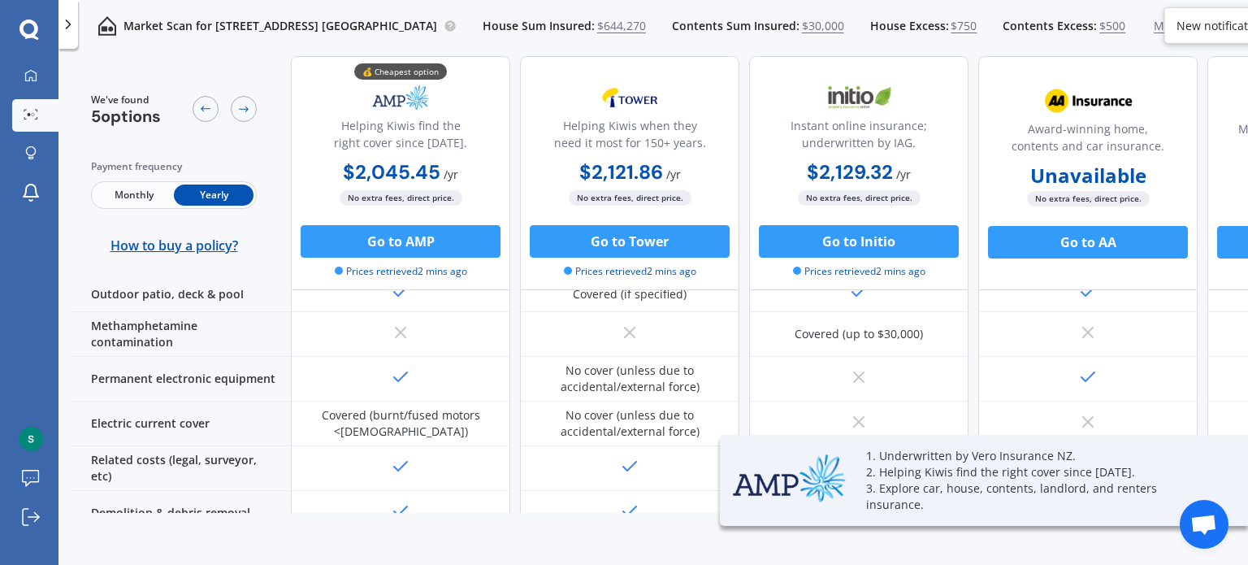
scroll to position [273, 0]
